Goal: Task Accomplishment & Management: Manage account settings

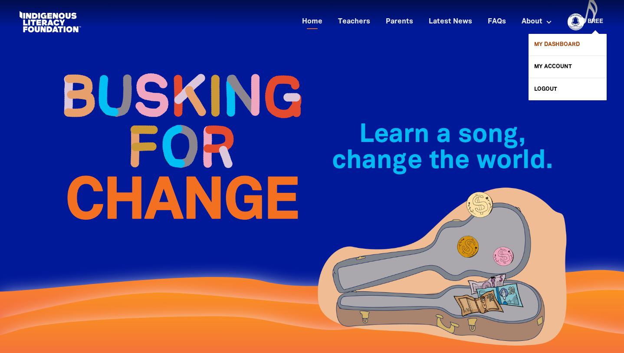
click at [554, 42] on link "My Dashboard" at bounding box center [567, 45] width 78 height 22
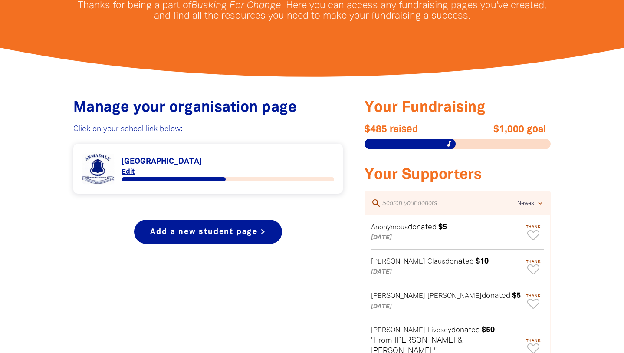
scroll to position [243, 0]
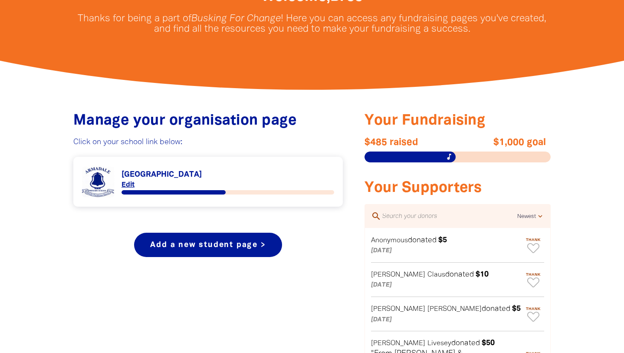
click at [217, 164] on div "Link to [GEOGRAPHIC_DATA] [GEOGRAPHIC_DATA] Edit You are currently on page 1 of…" at bounding box center [207, 182] width 269 height 50
click at [128, 184] on link "Link to [GEOGRAPHIC_DATA]" at bounding box center [208, 181] width 252 height 33
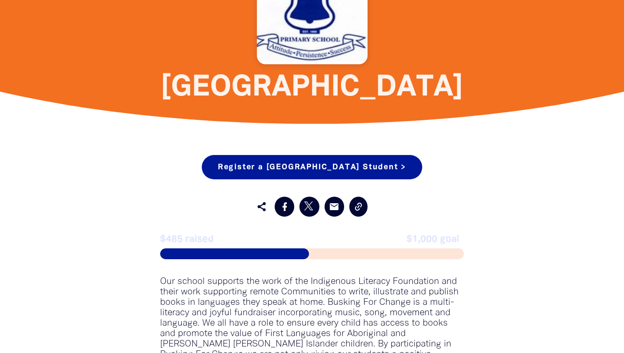
scroll to position [588, 0]
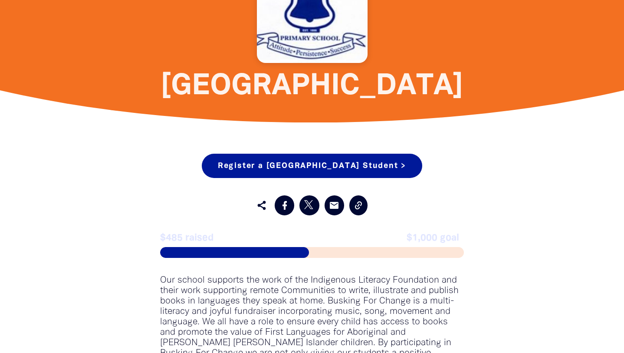
click at [427, 239] on span "$1,000 goal" at bounding box center [383, 237] width 152 height 10
click at [396, 252] on div at bounding box center [312, 252] width 304 height 11
click at [375, 240] on span "$1,000 goal" at bounding box center [383, 237] width 152 height 10
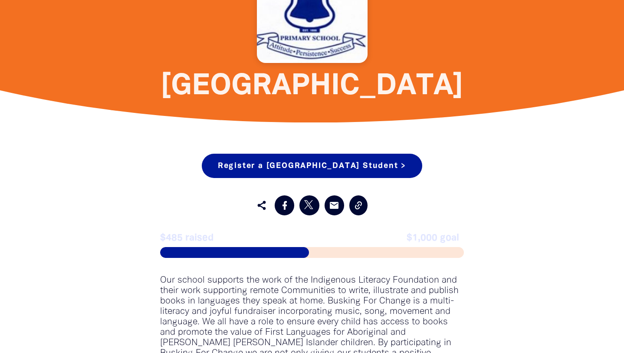
click at [419, 242] on span "$1,000 goal" at bounding box center [383, 237] width 152 height 10
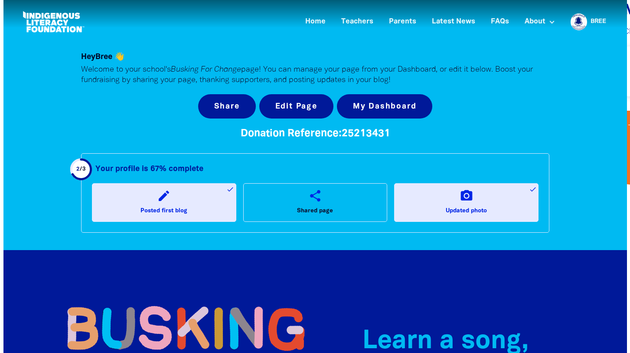
scroll to position [0, 0]
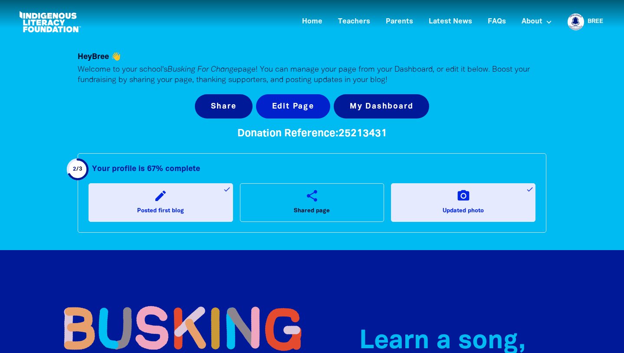
click at [290, 106] on button "Edit Page" at bounding box center [293, 106] width 74 height 24
select select "school"
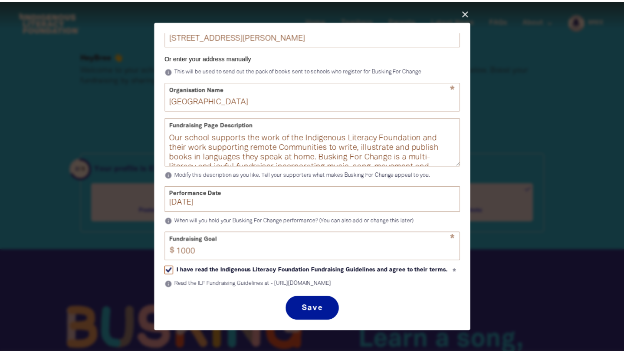
scroll to position [250, 0]
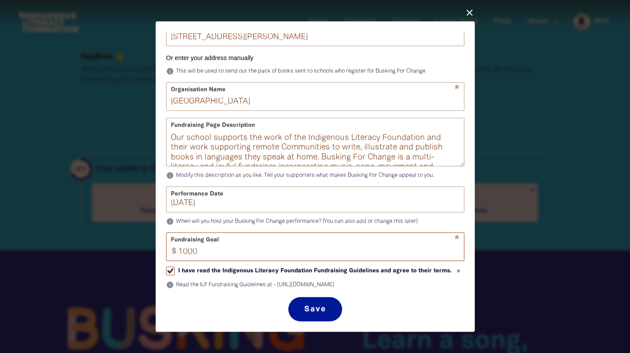
click at [198, 239] on input "1000" at bounding box center [318, 246] width 291 height 27
type input "1"
type input "750"
click at [310, 310] on button "Save" at bounding box center [314, 309] width 53 height 24
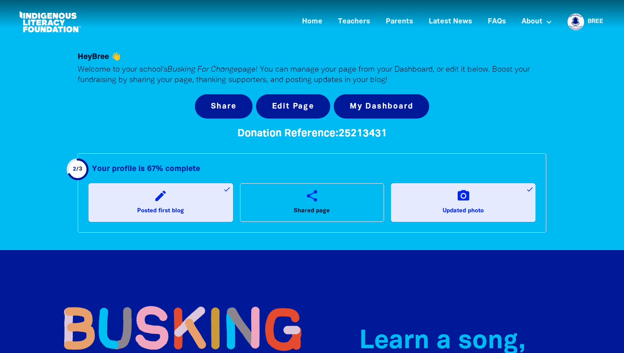
scroll to position [0, 0]
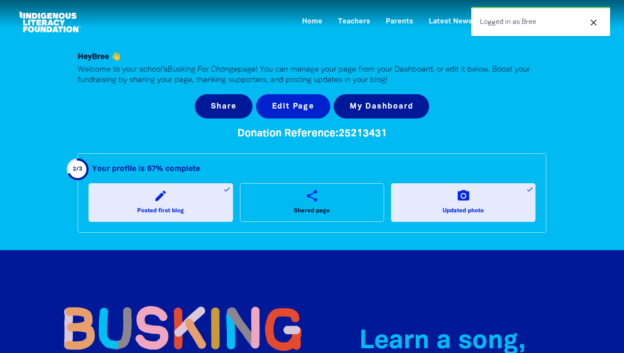
click at [291, 110] on button "Edit Page" at bounding box center [293, 106] width 74 height 24
select select "school"
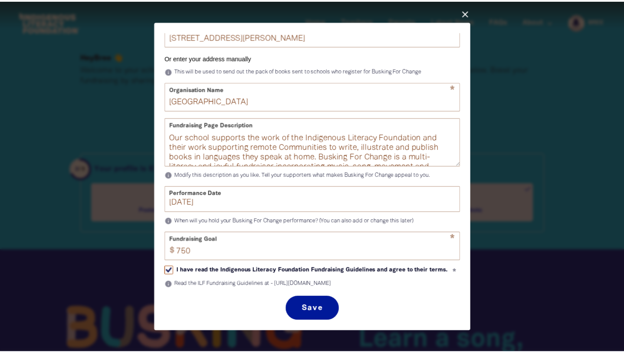
scroll to position [250, 0]
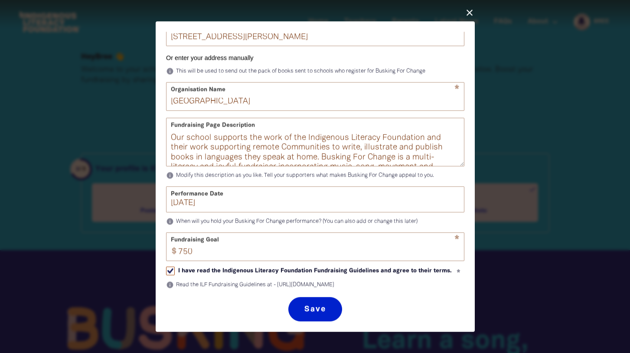
click at [314, 310] on button "Save" at bounding box center [314, 309] width 53 height 24
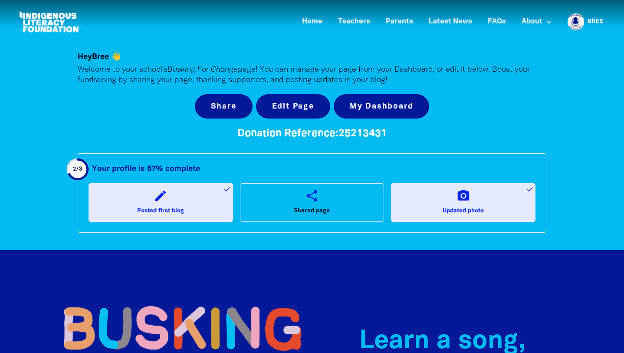
scroll to position [0, 0]
click at [311, 25] on link "Home" at bounding box center [312, 22] width 31 height 14
